Goal: Task Accomplishment & Management: Use online tool/utility

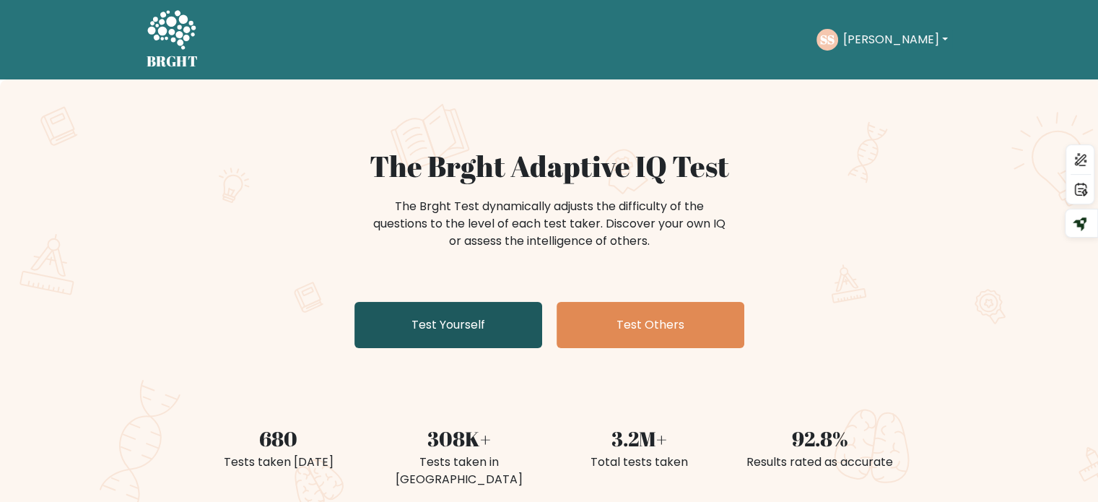
click at [499, 320] on link "Test Yourself" at bounding box center [448, 325] width 188 height 46
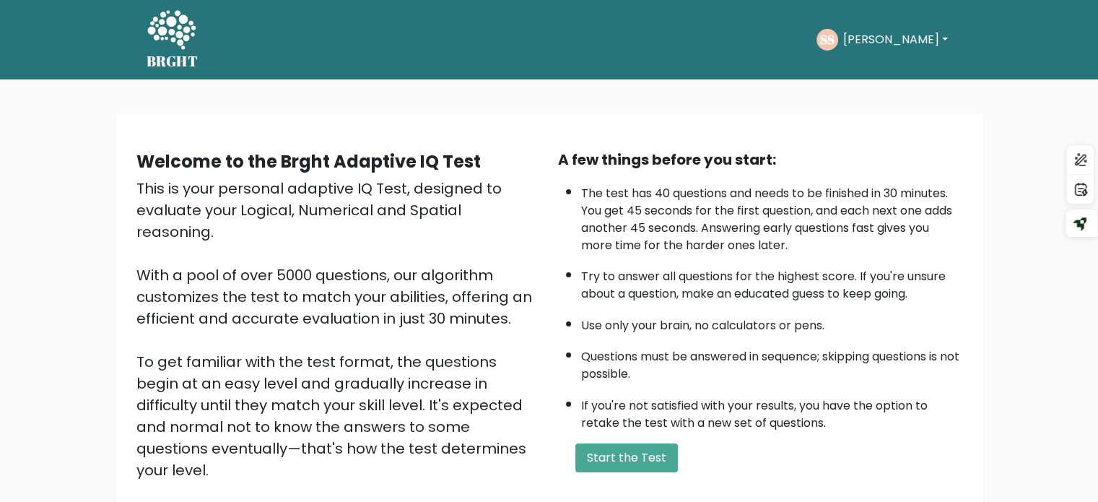
click at [664, 477] on div "A few things before you start: The test has 40 questions and needs to be finish…" at bounding box center [759, 336] width 421 height 375
click at [652, 461] on button "Start the Test" at bounding box center [626, 457] width 102 height 29
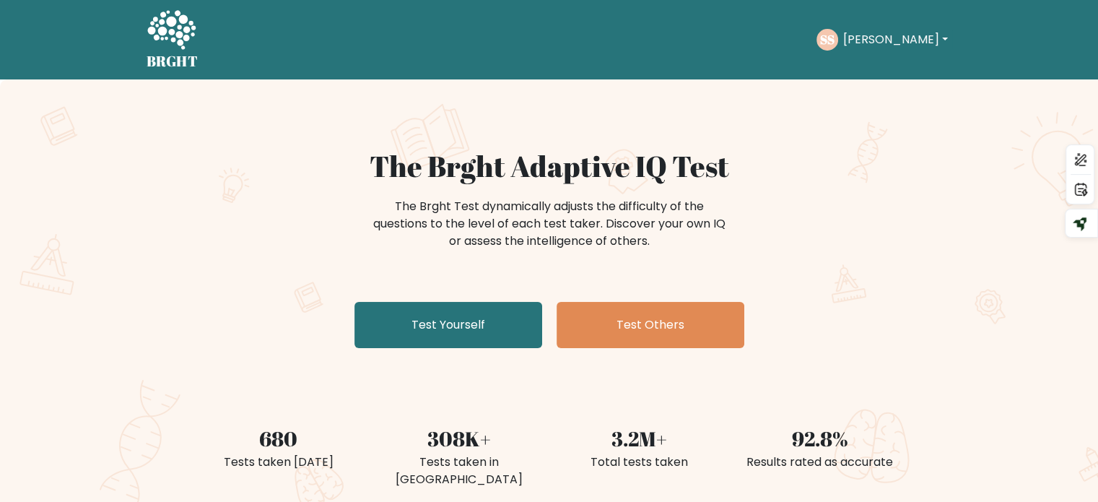
click at [640, 341] on link "Test Others" at bounding box center [650, 325] width 188 height 46
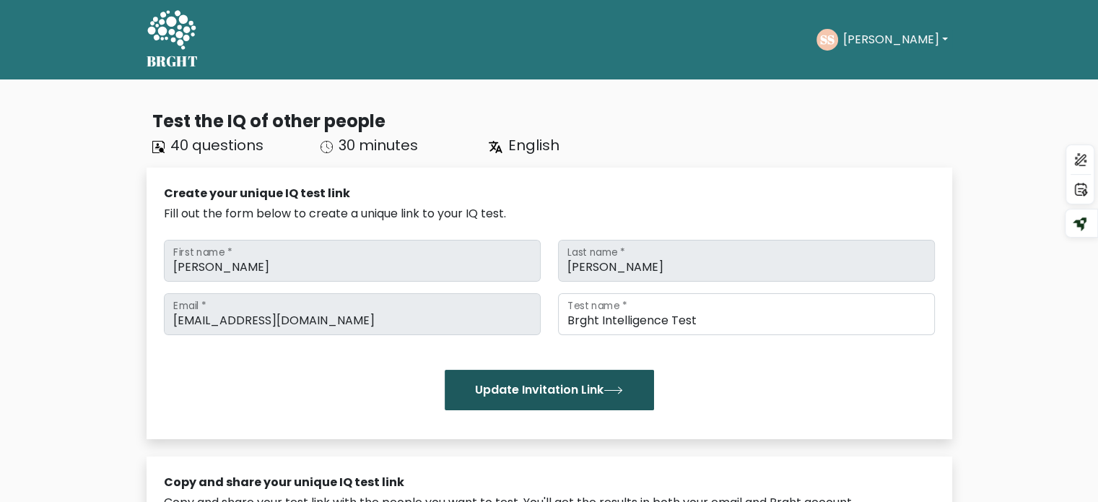
click at [467, 384] on button "Update Invitation Link" at bounding box center [549, 389] width 209 height 40
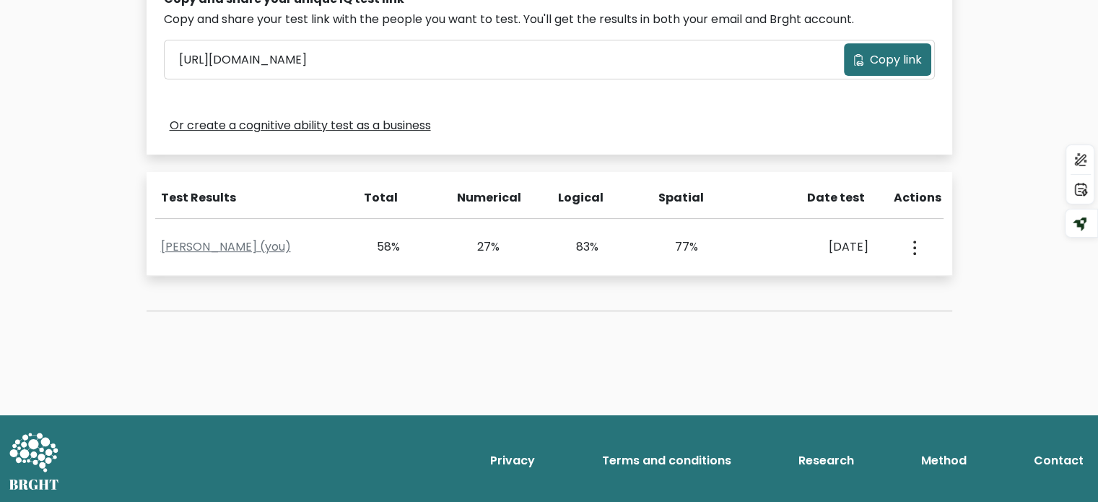
scroll to position [482, 0]
